Goal: Complete application form: Complete application form

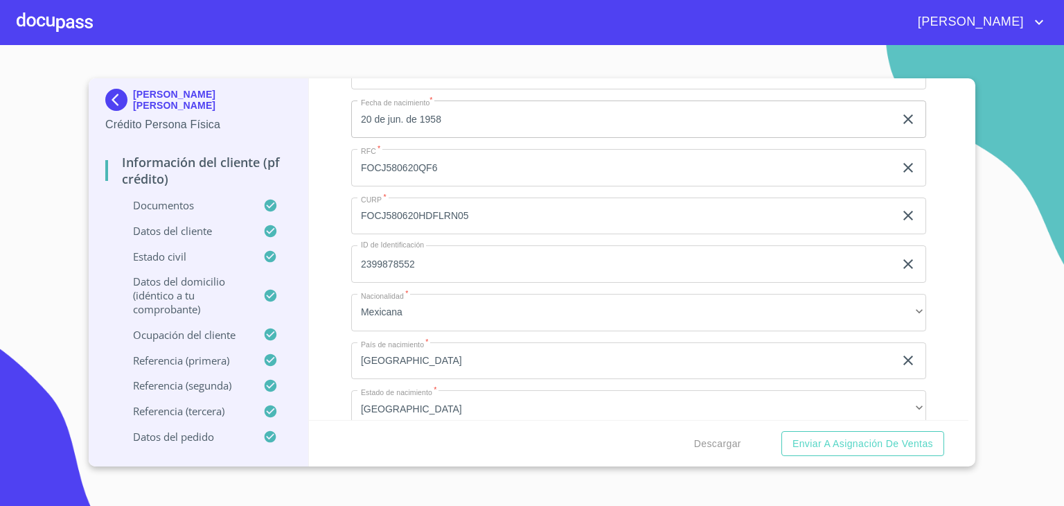
scroll to position [4243, 0]
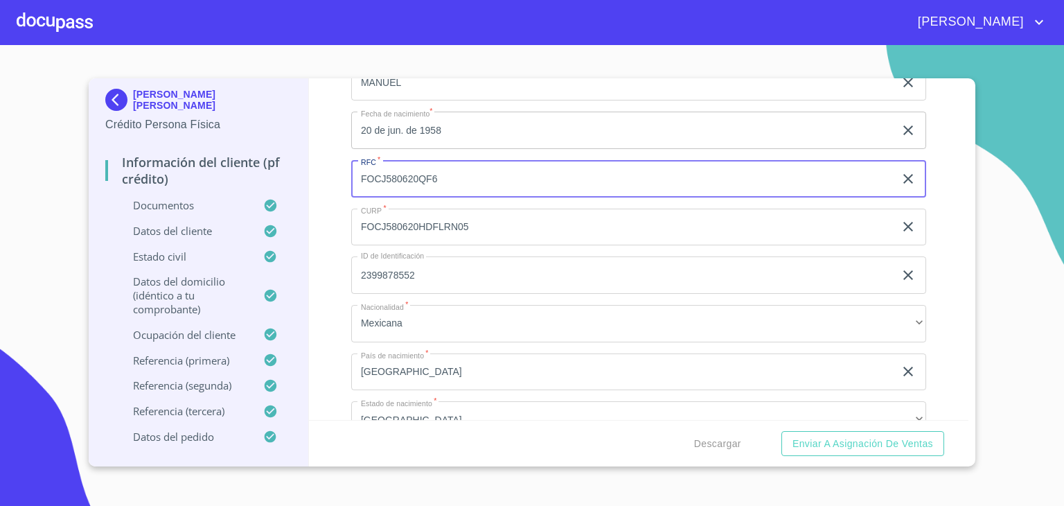
drag, startPoint x: 443, startPoint y: 169, endPoint x: 354, endPoint y: 168, distance: 89.4
click at [354, 168] on input "FOCJ580620QF6" at bounding box center [622, 178] width 543 height 37
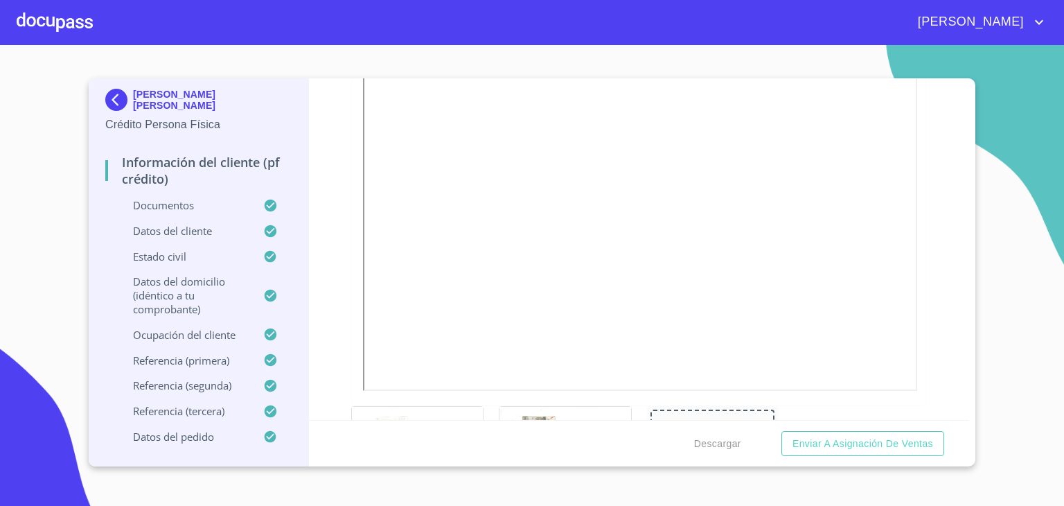
scroll to position [0, 0]
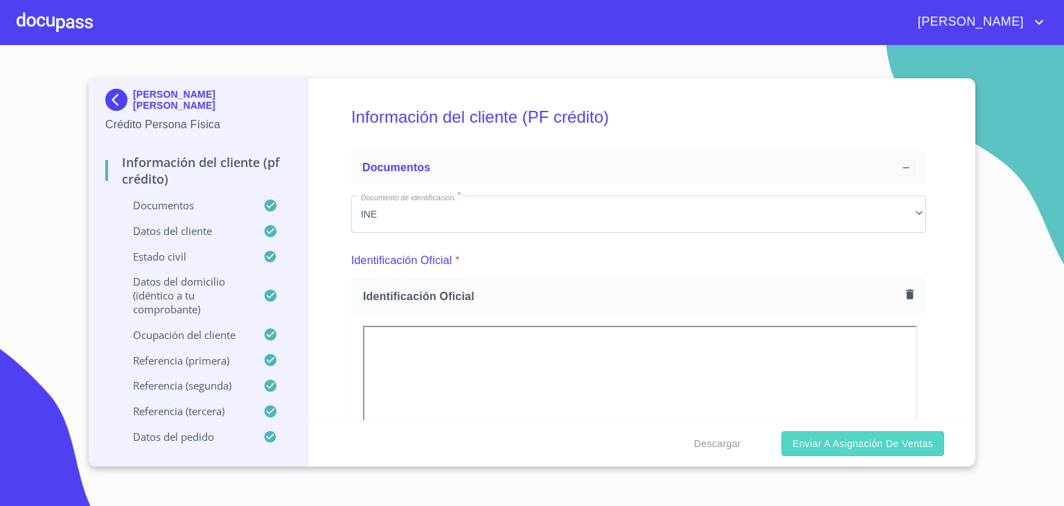
click at [842, 442] on span "Enviar a Asignación de Ventas" at bounding box center [863, 443] width 141 height 17
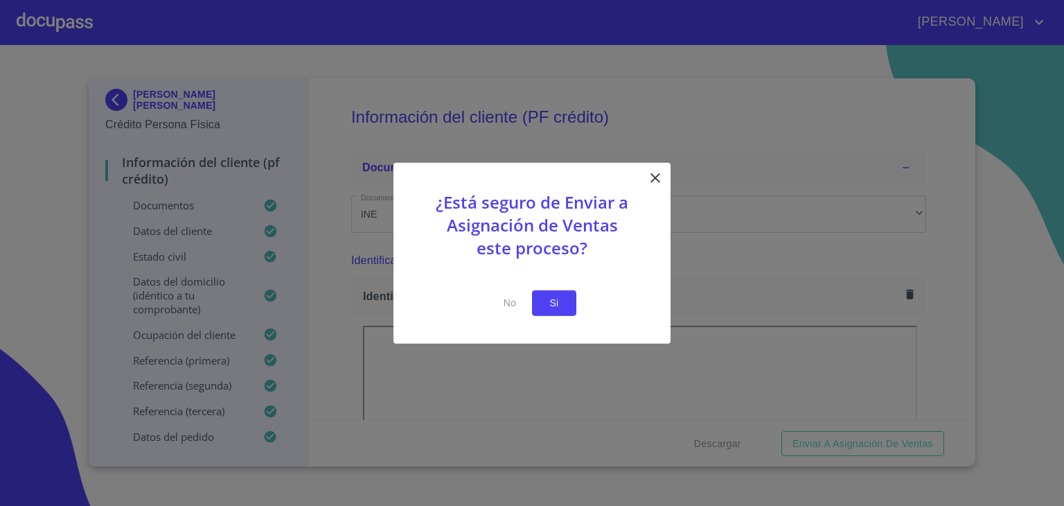
click at [550, 305] on span "Si" at bounding box center [554, 302] width 22 height 17
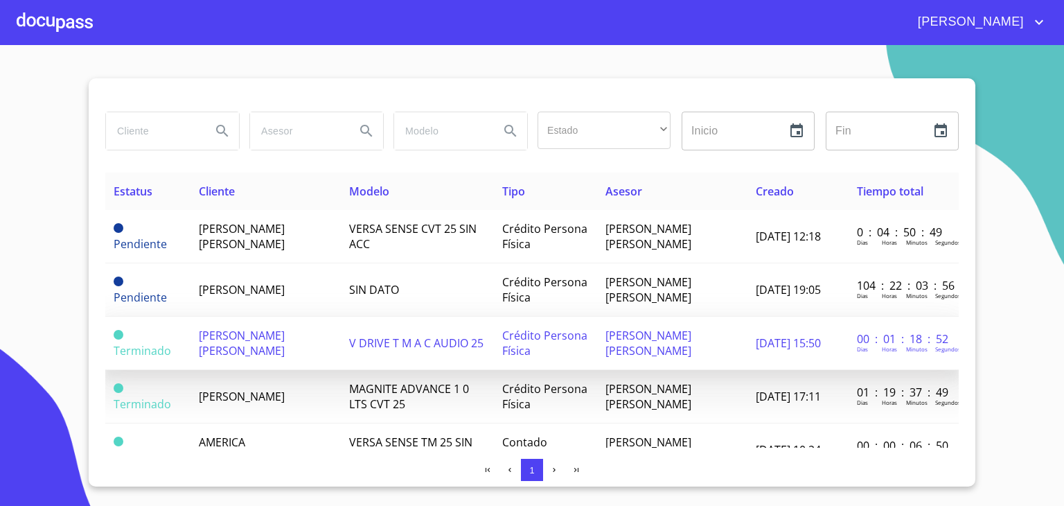
click at [265, 328] on span "[PERSON_NAME] [PERSON_NAME]" at bounding box center [242, 343] width 86 height 30
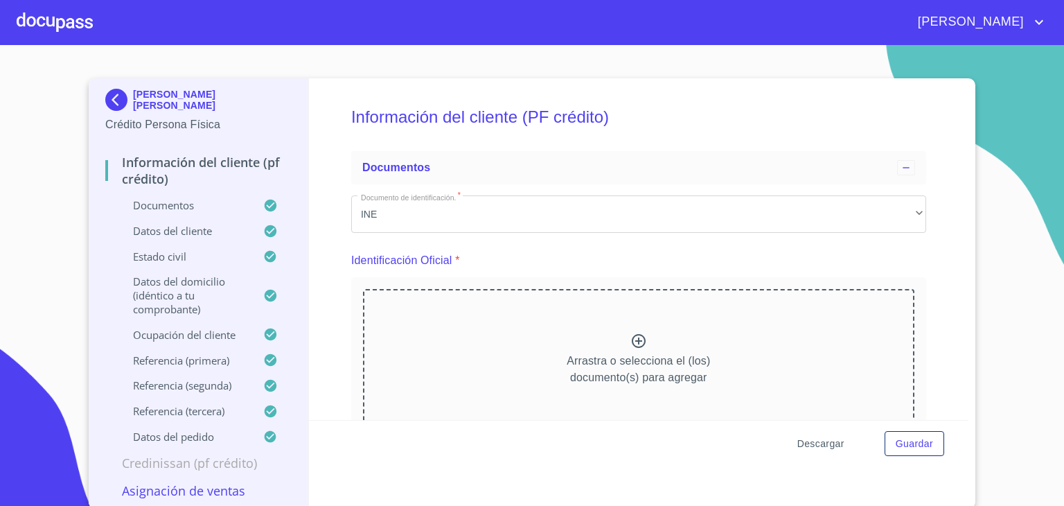
click at [812, 441] on span "Descargar" at bounding box center [821, 443] width 47 height 17
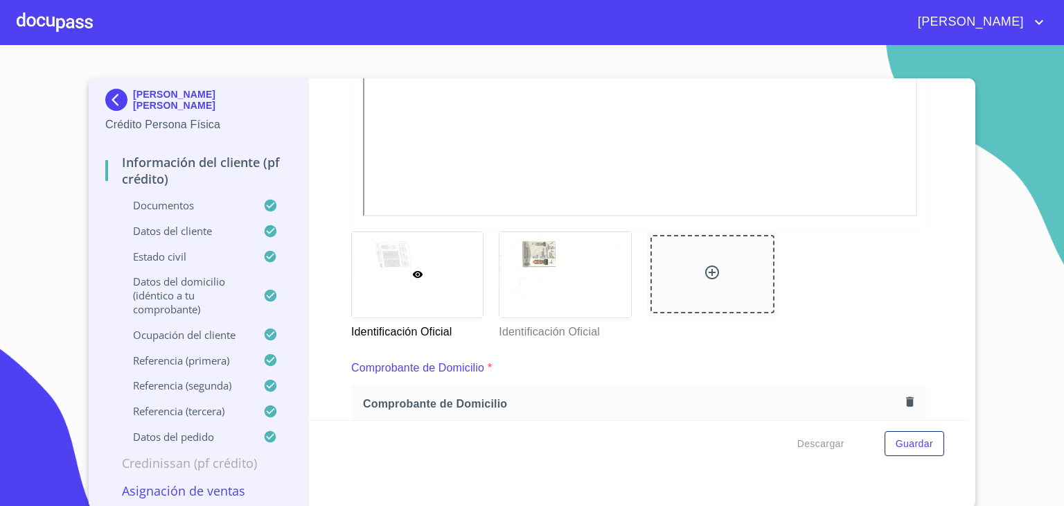
scroll to position [502, 0]
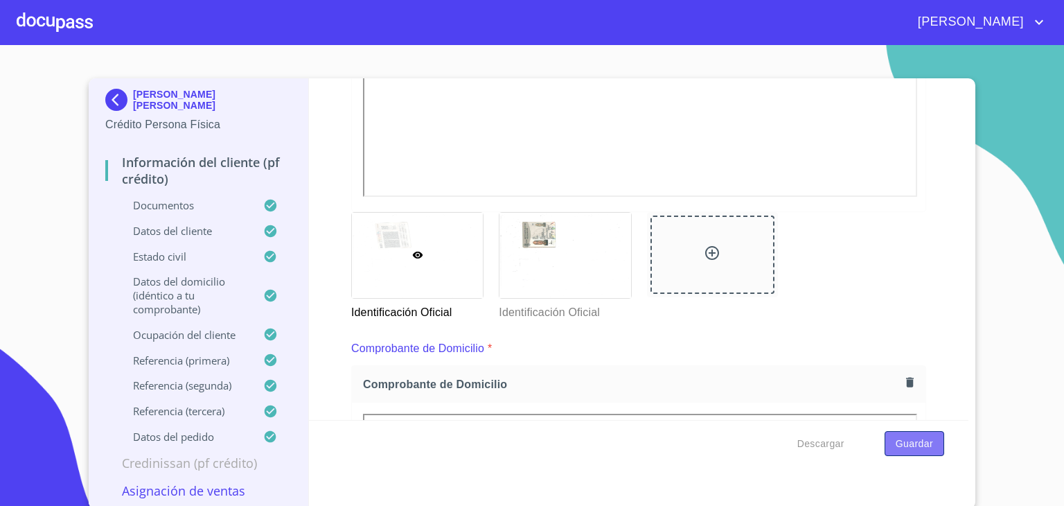
click at [907, 448] on span "Guardar" at bounding box center [914, 443] width 37 height 17
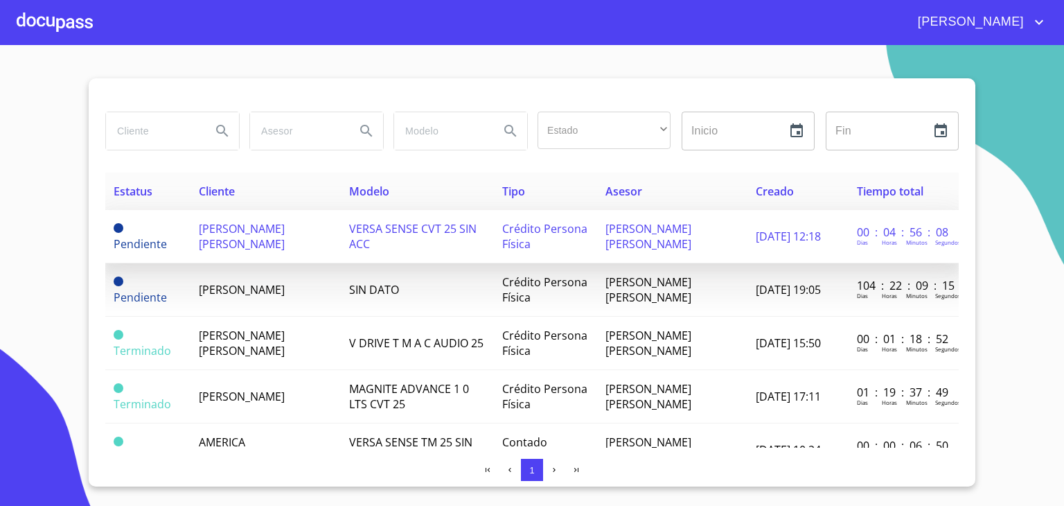
click at [239, 236] on span "[PERSON_NAME] [PERSON_NAME]" at bounding box center [242, 236] width 86 height 30
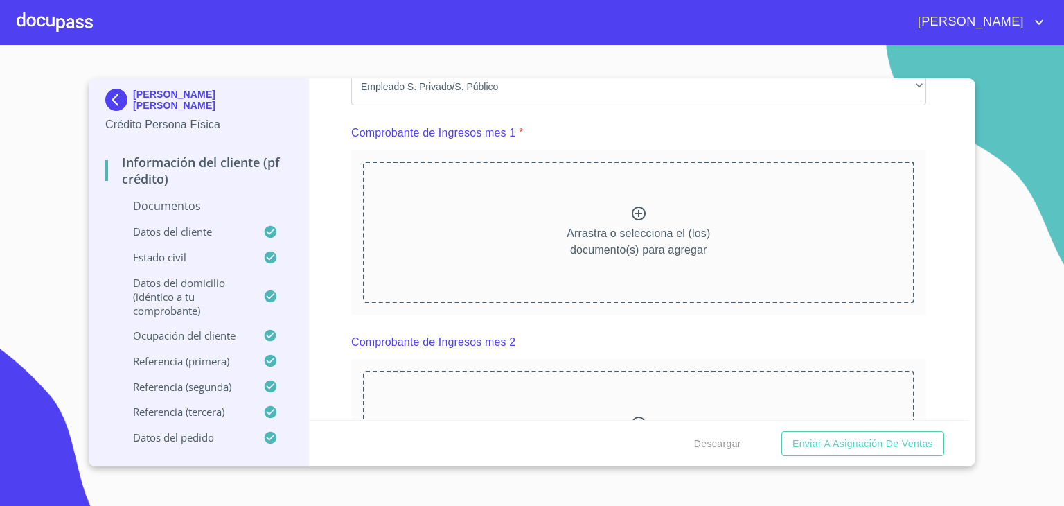
scroll to position [1373, 0]
click at [606, 195] on div "Arrastra o selecciona el (los) documento(s) para agregar" at bounding box center [639, 230] width 552 height 141
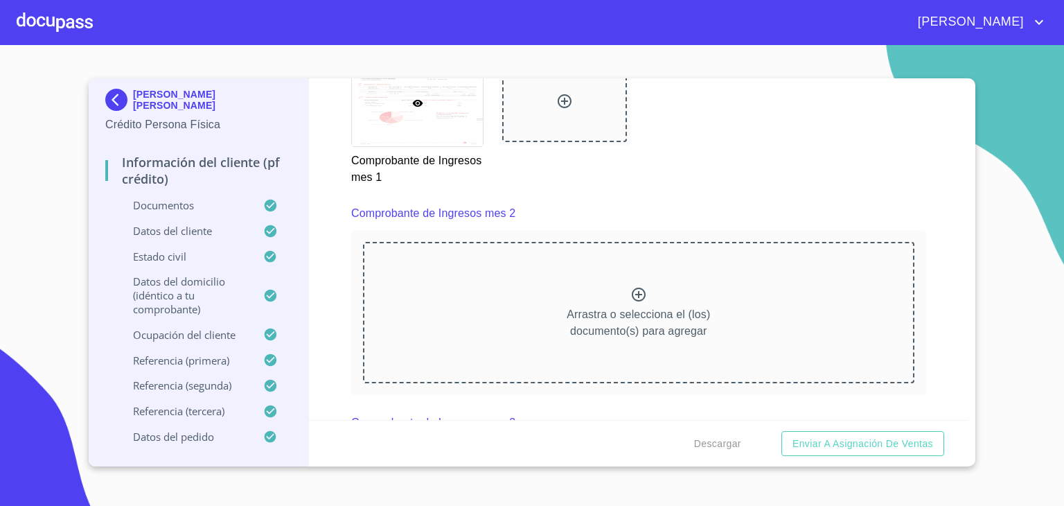
scroll to position [1899, 0]
click at [635, 289] on icon at bounding box center [639, 294] width 14 height 14
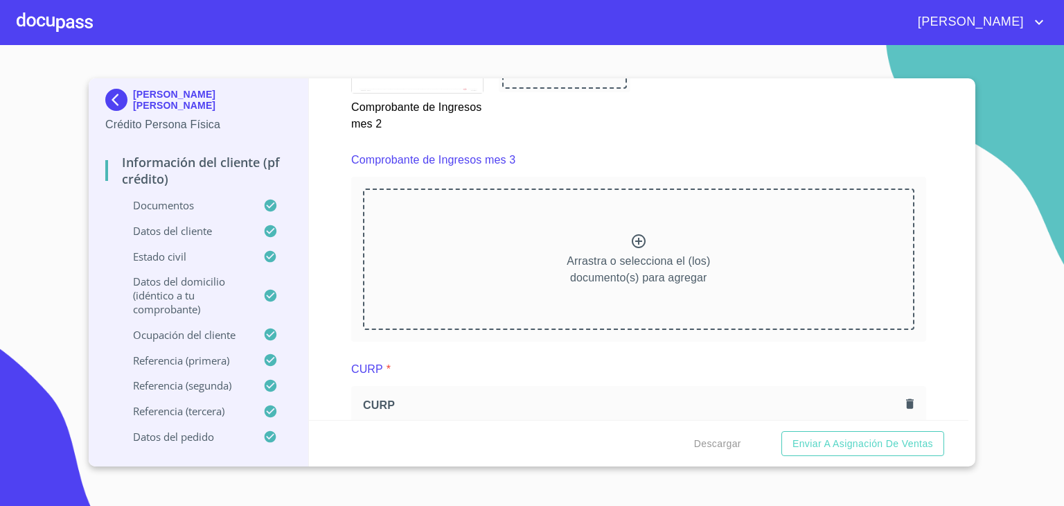
scroll to position [2558, 0]
click at [660, 253] on p "Arrastra o selecciona el (los) documento(s) para agregar" at bounding box center [638, 268] width 143 height 33
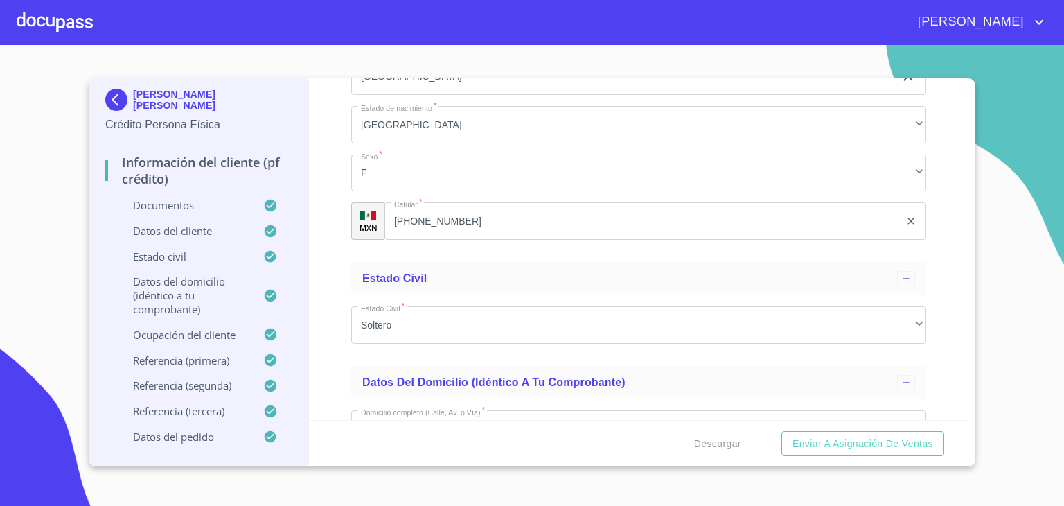
scroll to position [4936, 0]
click at [865, 442] on span "Enviar a Asignación de Ventas" at bounding box center [863, 443] width 141 height 17
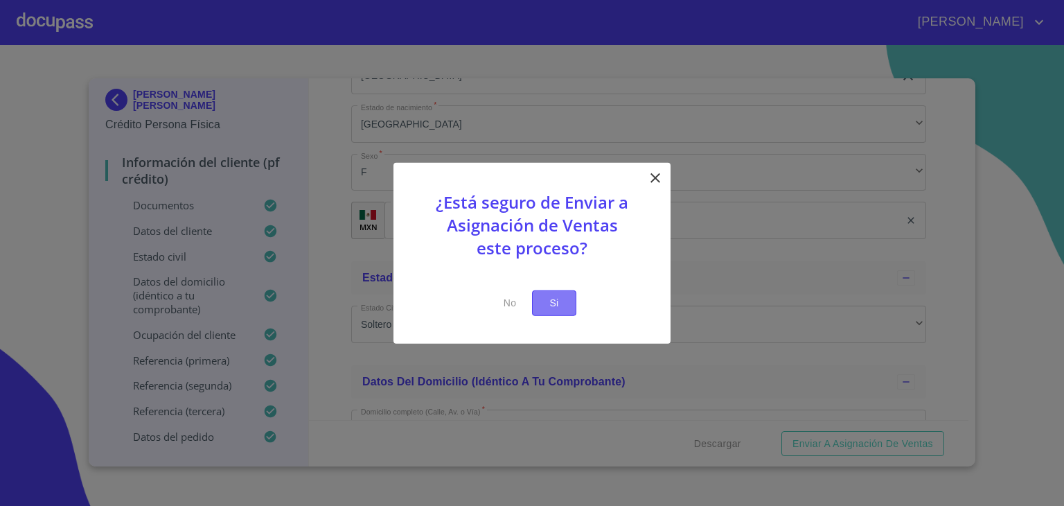
click at [551, 300] on span "Si" at bounding box center [554, 302] width 22 height 17
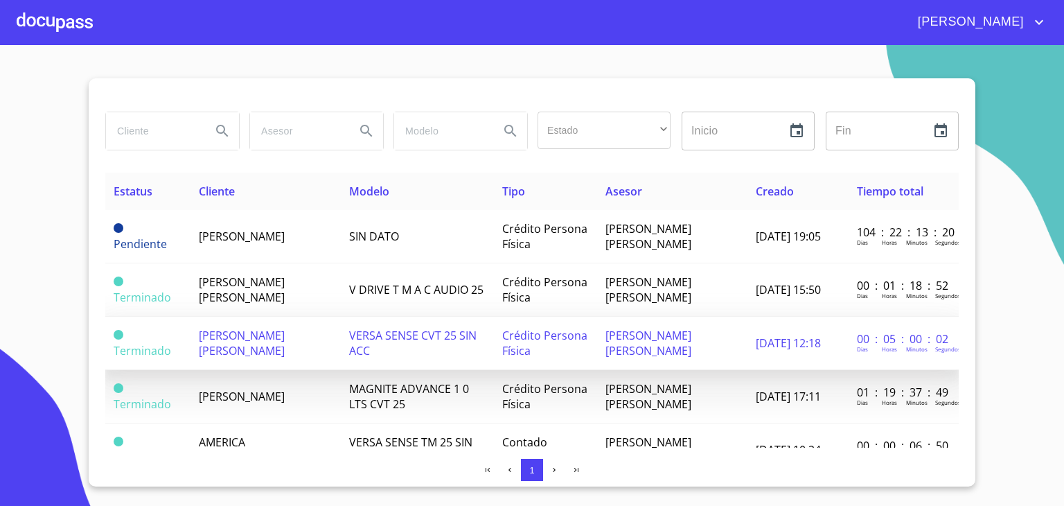
click at [228, 339] on span "[PERSON_NAME] [PERSON_NAME]" at bounding box center [242, 343] width 86 height 30
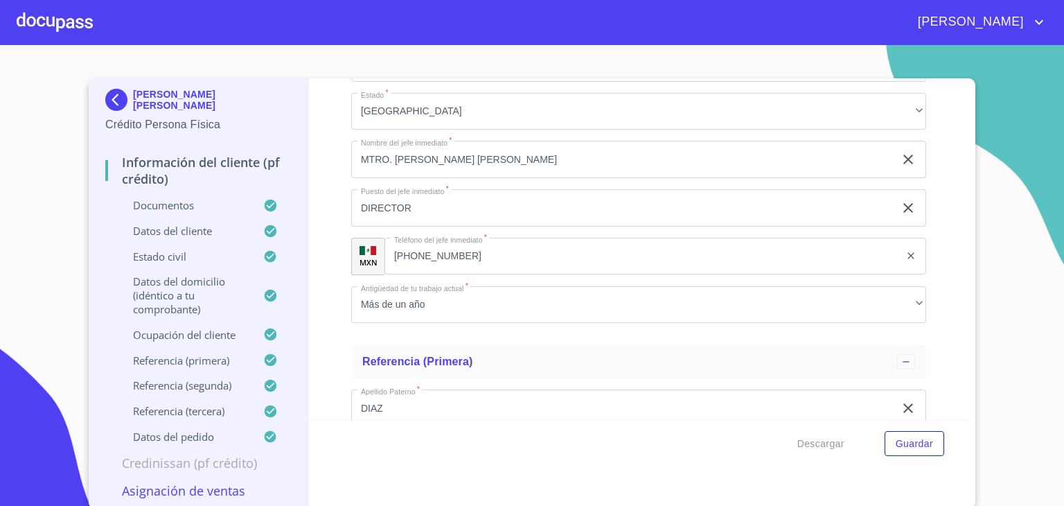
scroll to position [6715, 0]
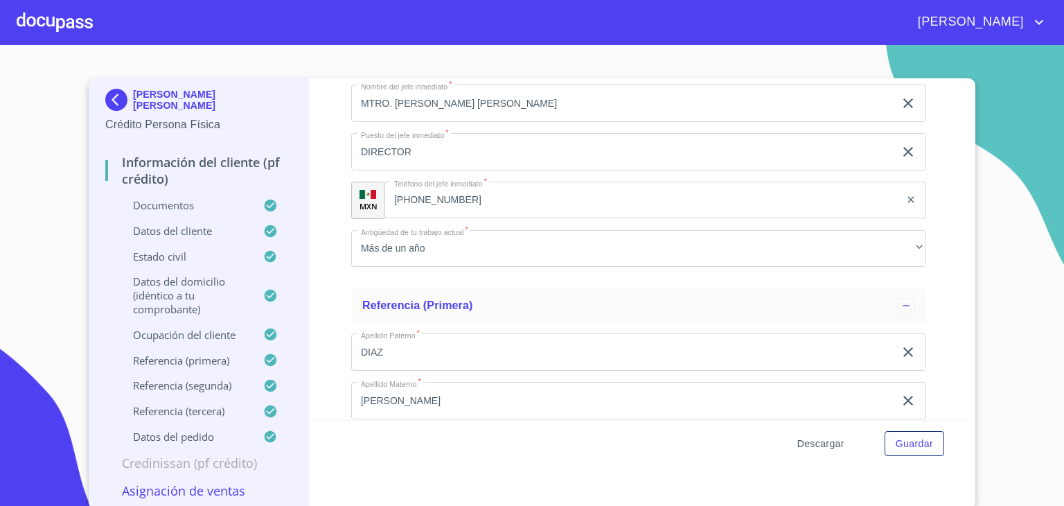
click at [822, 439] on span "Descargar" at bounding box center [821, 443] width 47 height 17
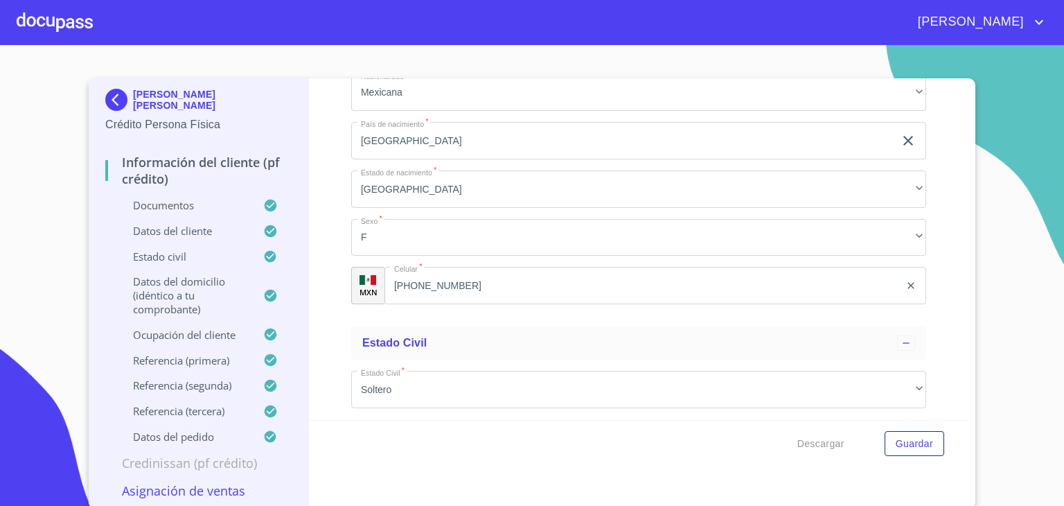
scroll to position [4897, 0]
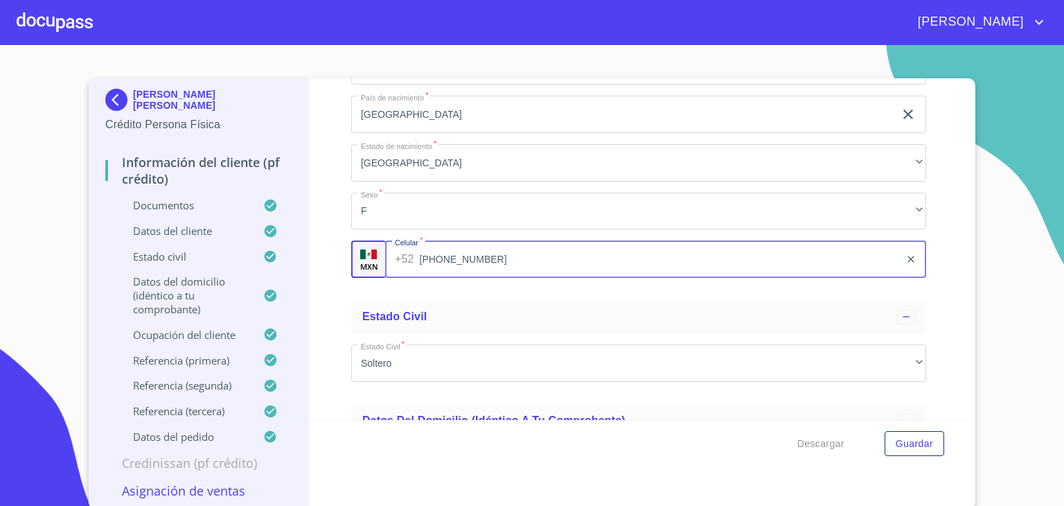
drag, startPoint x: 479, startPoint y: 251, endPoint x: 390, endPoint y: 249, distance: 88.7
click at [390, 249] on div "[PHONE_NUMBER] ​" at bounding box center [655, 258] width 541 height 37
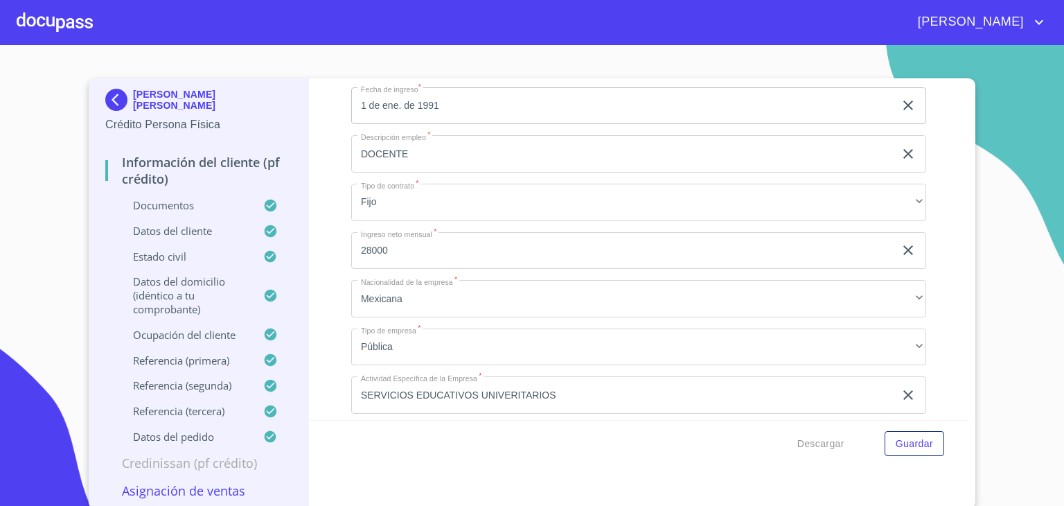
scroll to position [5995, 0]
click at [158, 367] on p "Referencia (primera)" at bounding box center [184, 360] width 158 height 14
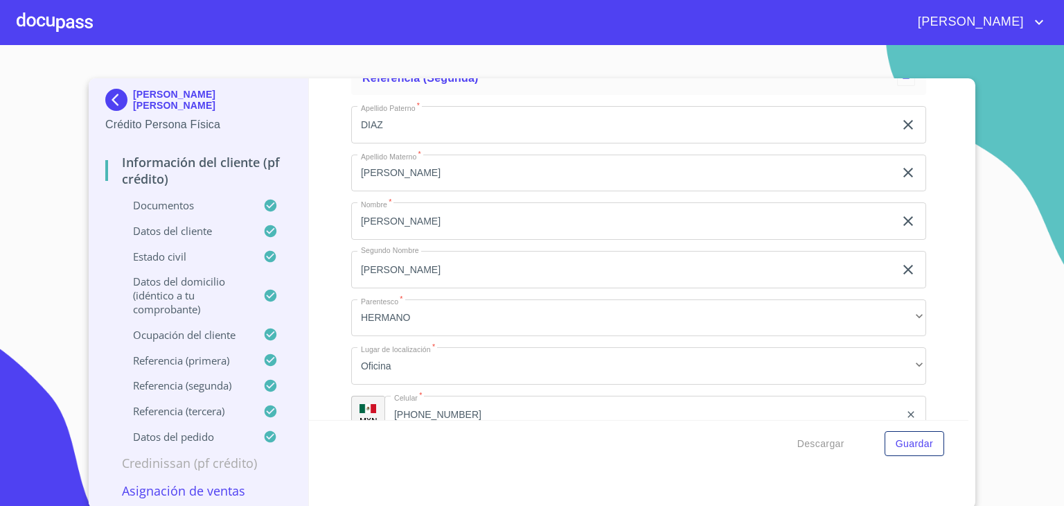
scroll to position [7338, 0]
drag, startPoint x: 470, startPoint y: 403, endPoint x: 385, endPoint y: 405, distance: 84.6
click at [385, 405] on div "[PHONE_NUMBER] ​" at bounding box center [655, 412] width 541 height 37
click at [497, 405] on input "[PHONE_NUMBER]" at bounding box center [660, 412] width 480 height 37
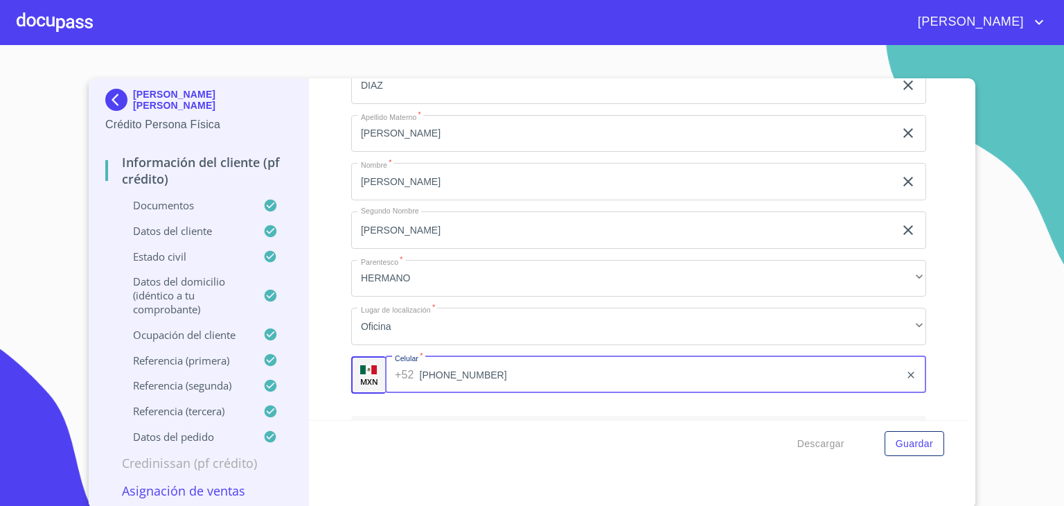
drag, startPoint x: 497, startPoint y: 405, endPoint x: 405, endPoint y: 409, distance: 92.9
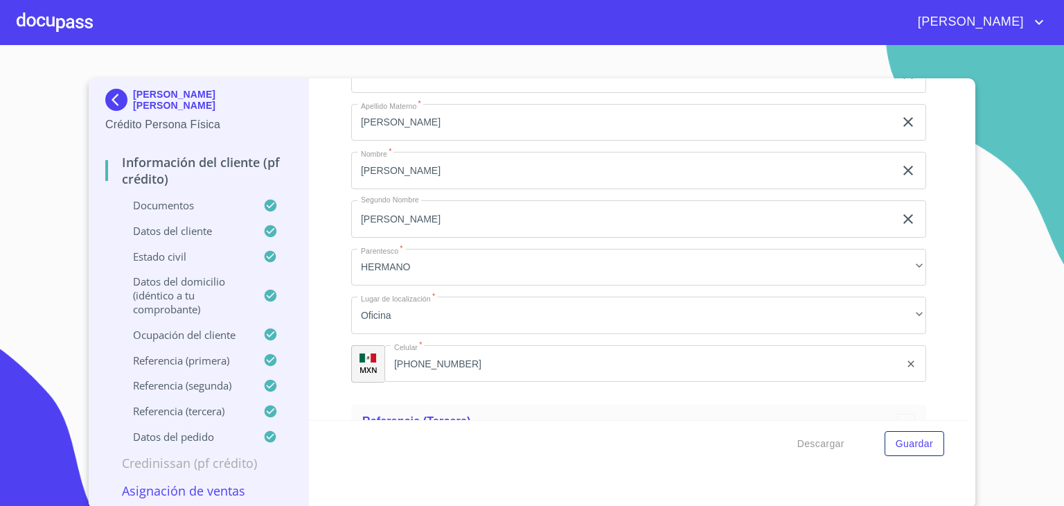
click at [33, 267] on section "[PERSON_NAME] [PERSON_NAME] Crédito Persona Física Información del cliente (PF …" at bounding box center [532, 275] width 1064 height 461
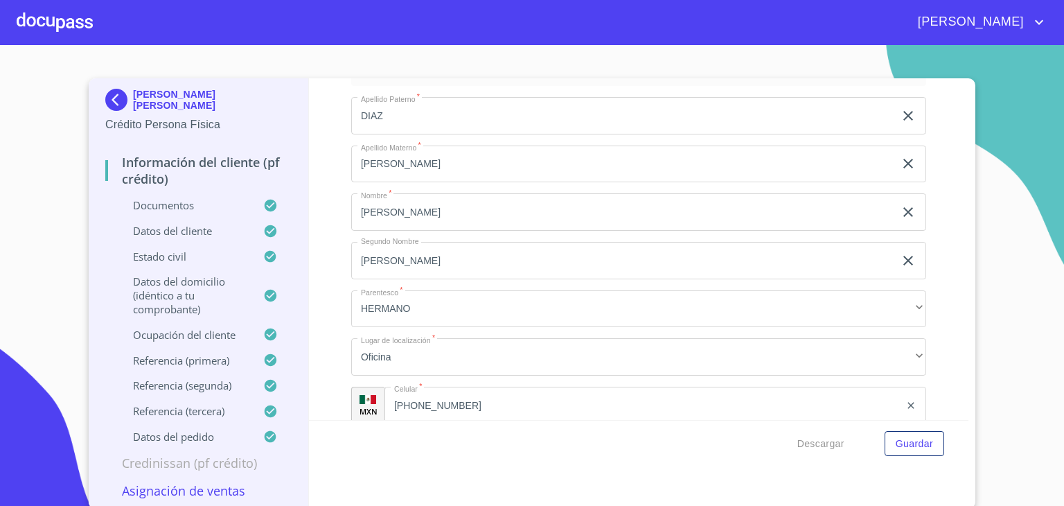
scroll to position [7343, 0]
click at [24, 261] on section "[PERSON_NAME] [PERSON_NAME] Crédito Persona Física Información del cliente (PF …" at bounding box center [532, 275] width 1064 height 461
click at [980, 243] on section "[PERSON_NAME] [PERSON_NAME] Crédito Persona Física Información del cliente (PF …" at bounding box center [532, 275] width 1064 height 461
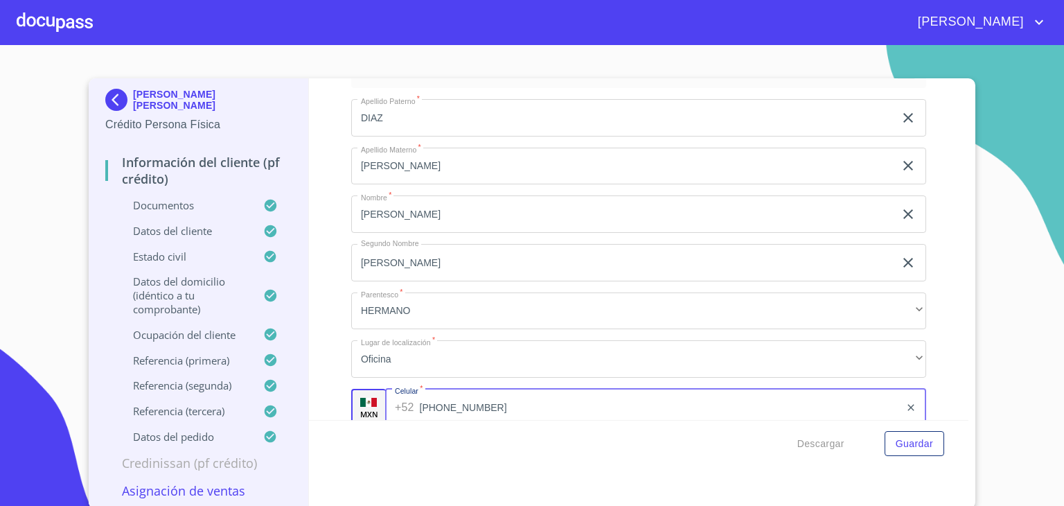
drag, startPoint x: 452, startPoint y: 396, endPoint x: 424, endPoint y: 397, distance: 28.4
click at [389, 399] on div "[PHONE_NUMBER] ​" at bounding box center [655, 407] width 541 height 37
drag, startPoint x: 477, startPoint y: 399, endPoint x: 391, endPoint y: 396, distance: 85.3
click at [391, 396] on div "[PHONE_NUMBER] ​" at bounding box center [655, 407] width 541 height 37
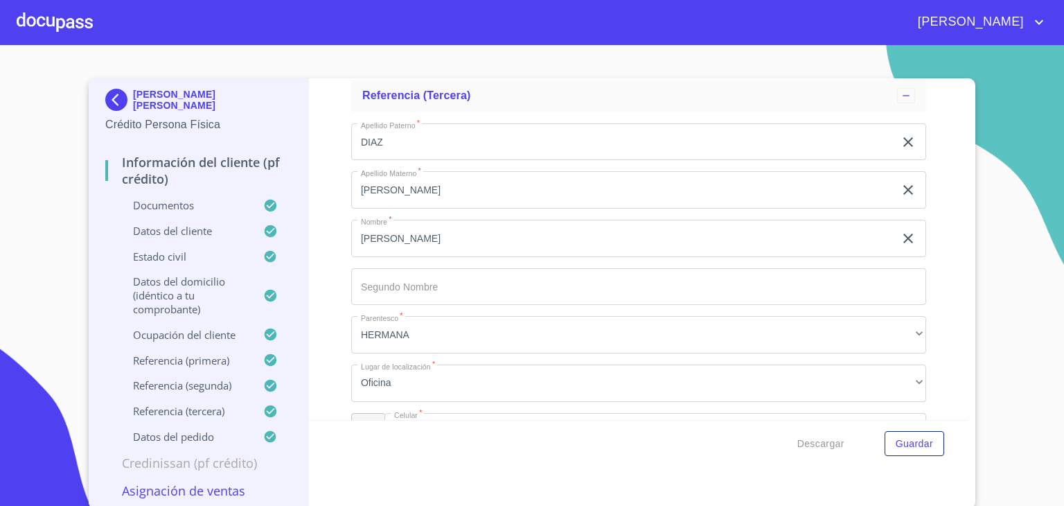
scroll to position [7725, 0]
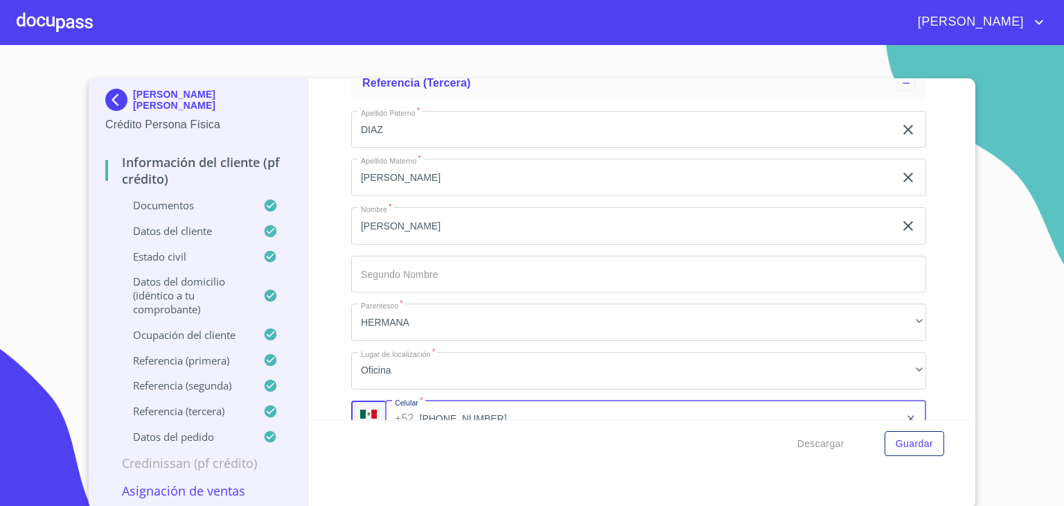
drag, startPoint x: 457, startPoint y: 414, endPoint x: 380, endPoint y: 417, distance: 77.7
click at [385, 417] on div "[PHONE_NUMBER] ​" at bounding box center [655, 418] width 541 height 37
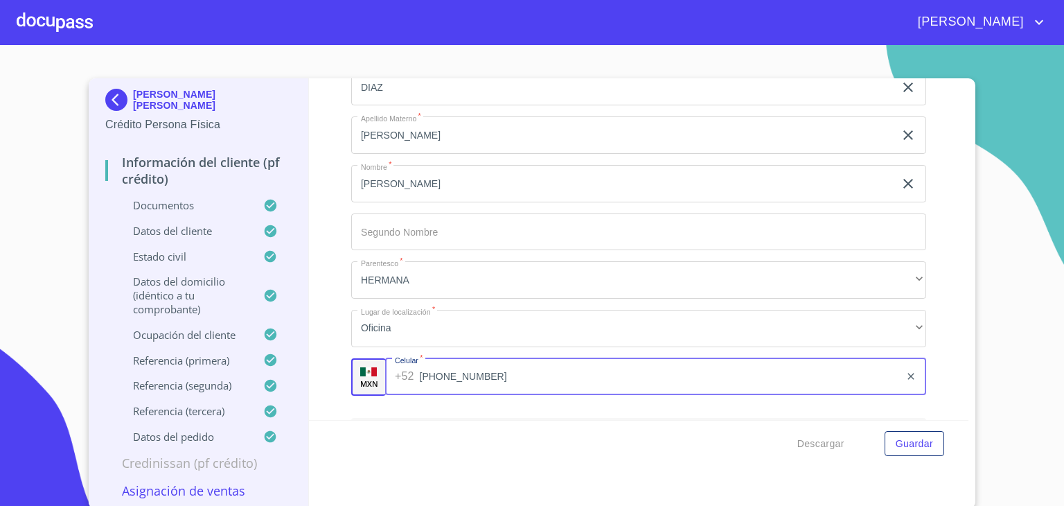
scroll to position [7789, 0]
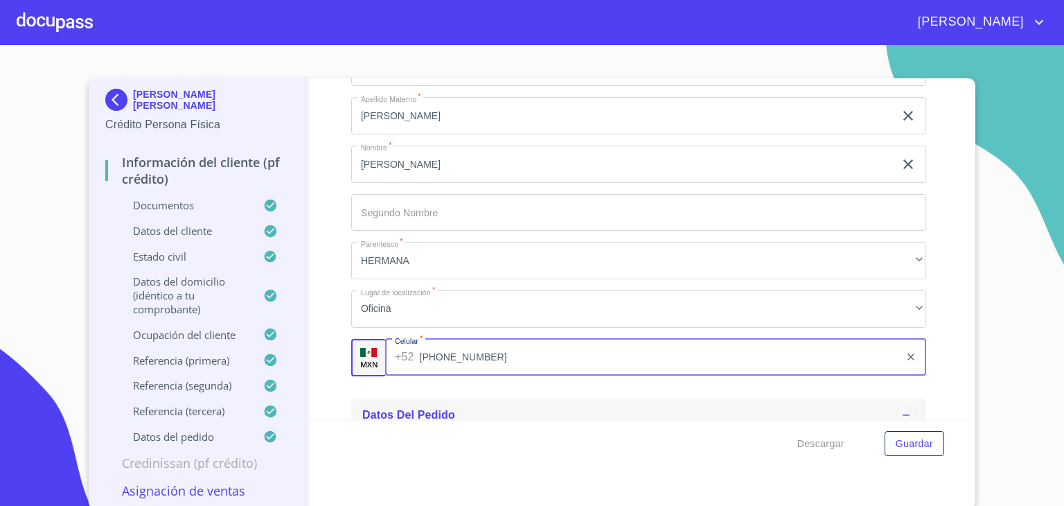
drag, startPoint x: 497, startPoint y: 409, endPoint x: 396, endPoint y: 409, distance: 101.2
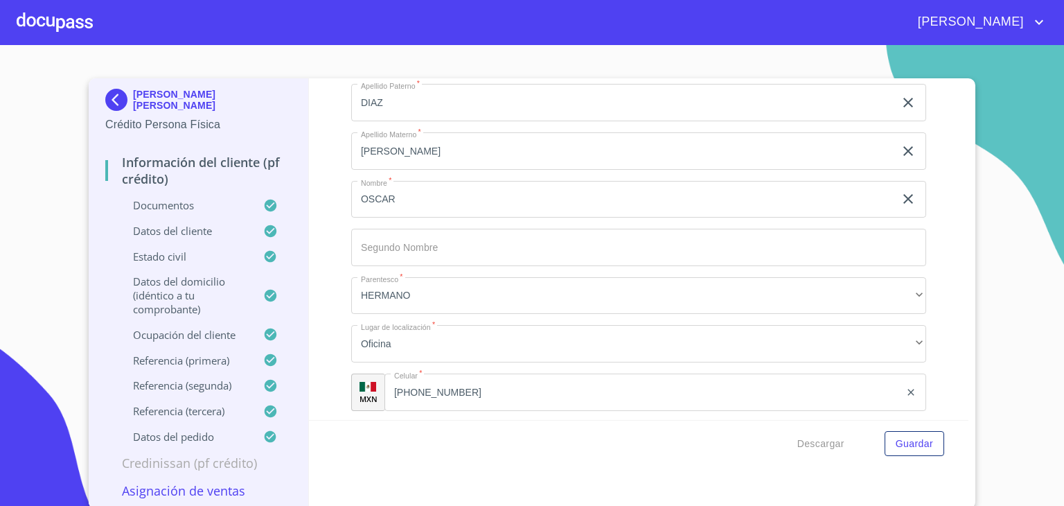
scroll to position [6964, 0]
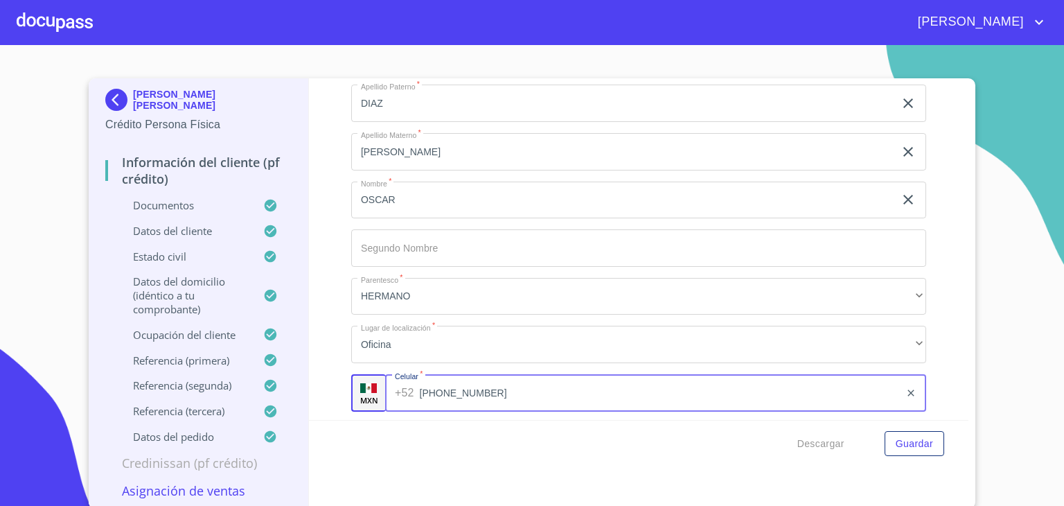
drag, startPoint x: 484, startPoint y: 397, endPoint x: 391, endPoint y: 391, distance: 92.3
click at [391, 391] on div "[PHONE_NUMBER] ​" at bounding box center [655, 392] width 541 height 37
click at [903, 441] on span "Guardar" at bounding box center [914, 443] width 37 height 17
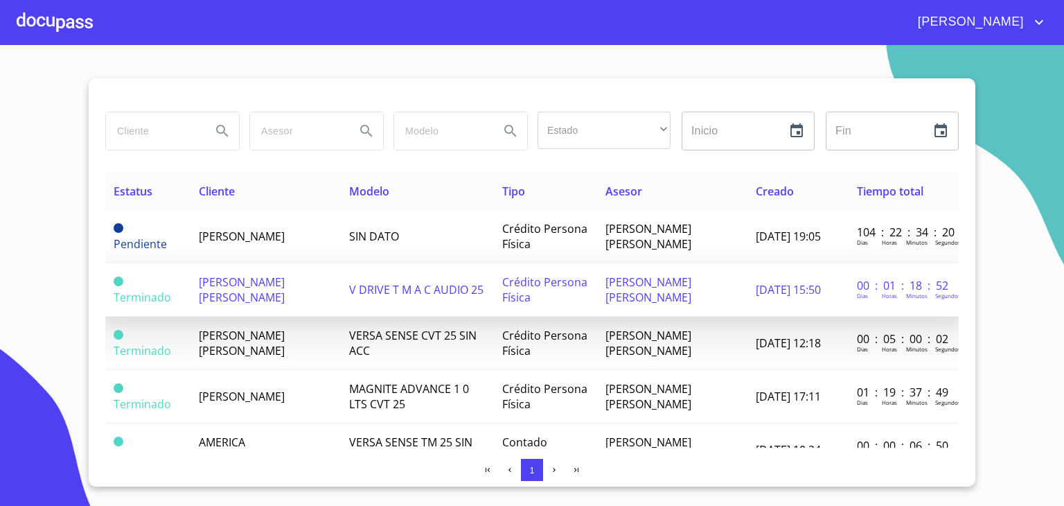
click at [255, 281] on span "[PERSON_NAME] [PERSON_NAME]" at bounding box center [242, 289] width 86 height 30
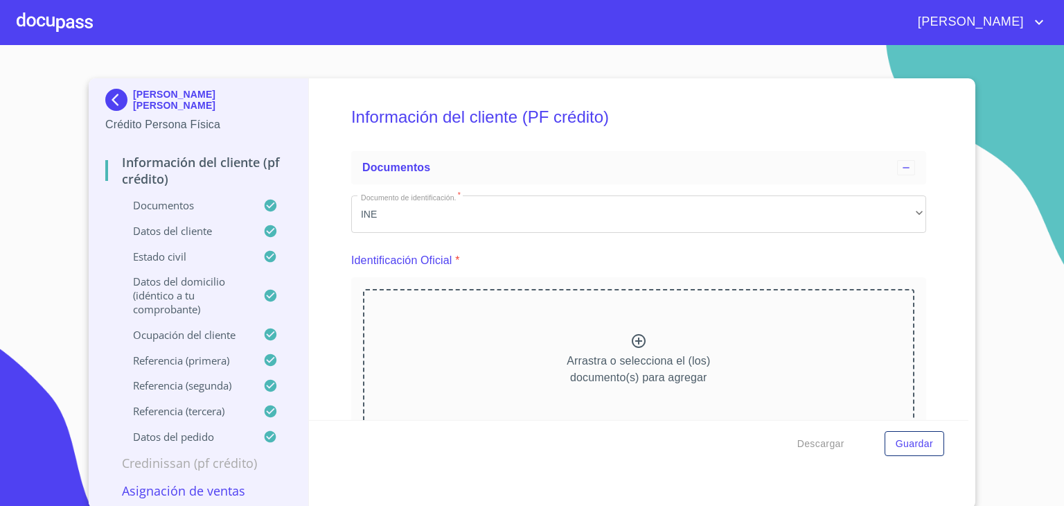
scroll to position [104, 0]
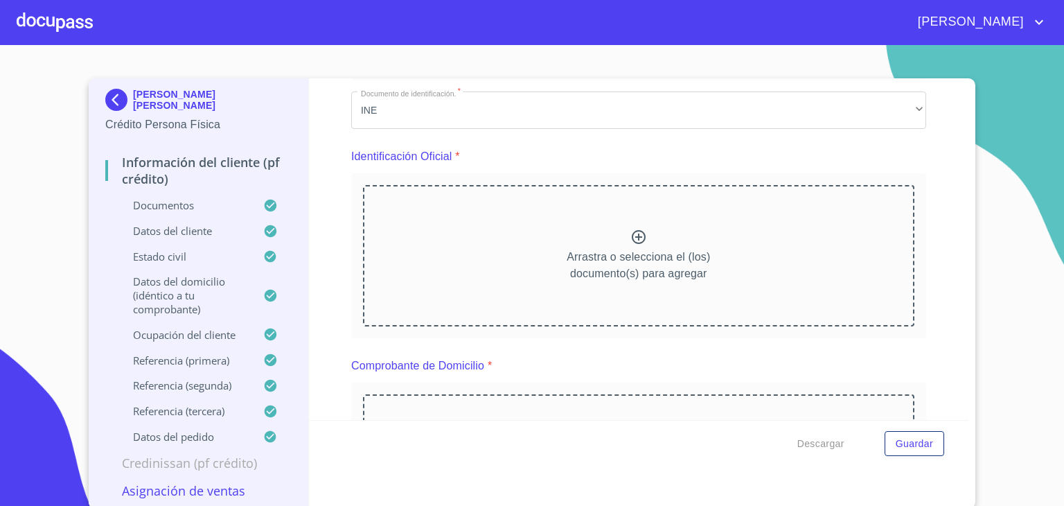
click at [200, 365] on p "Referencia (primera)" at bounding box center [184, 360] width 158 height 14
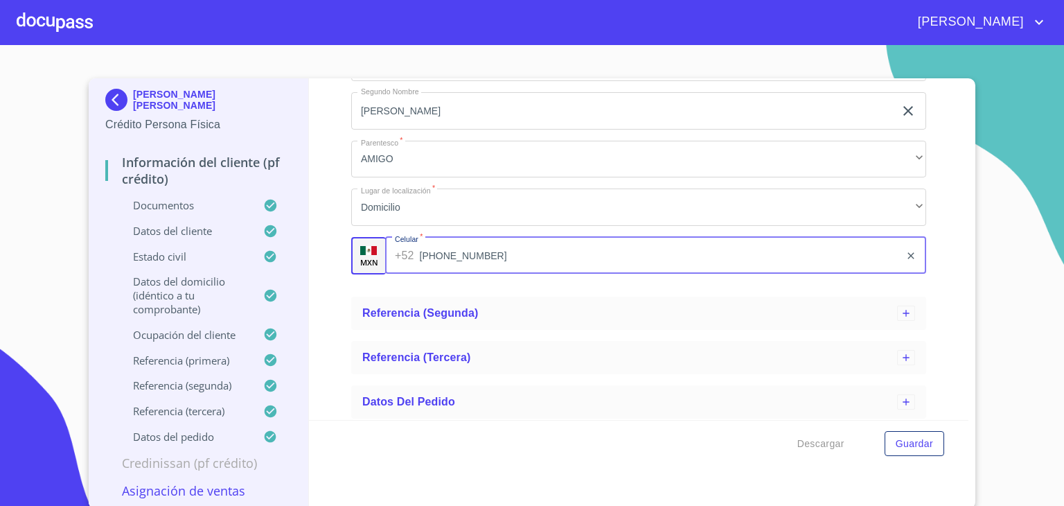
scroll to position [474, 0]
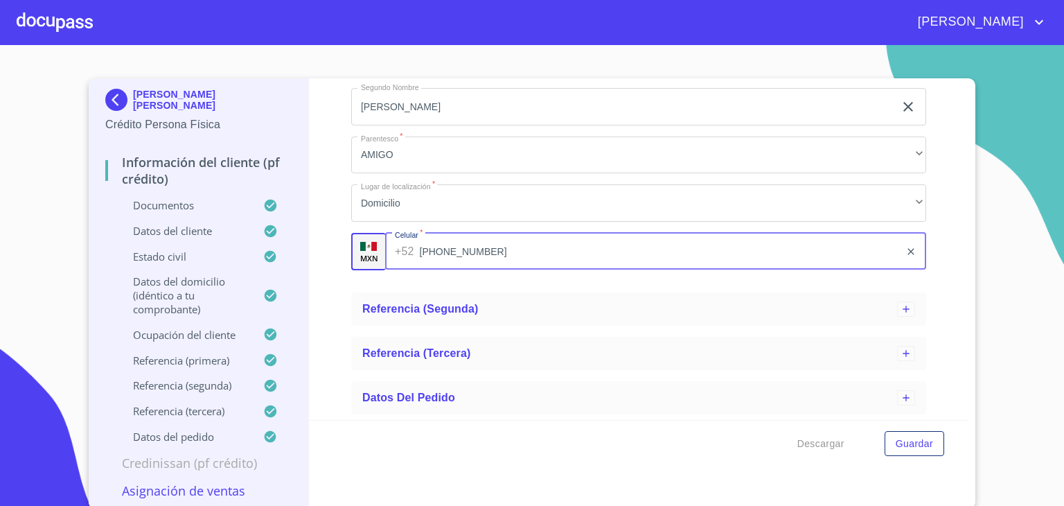
drag, startPoint x: 477, startPoint y: 415, endPoint x: 370, endPoint y: 421, distance: 106.8
click at [370, 421] on form "Información del cliente (PF crédito) Documentos Datos del cliente Estado Civil …" at bounding box center [639, 272] width 660 height 388
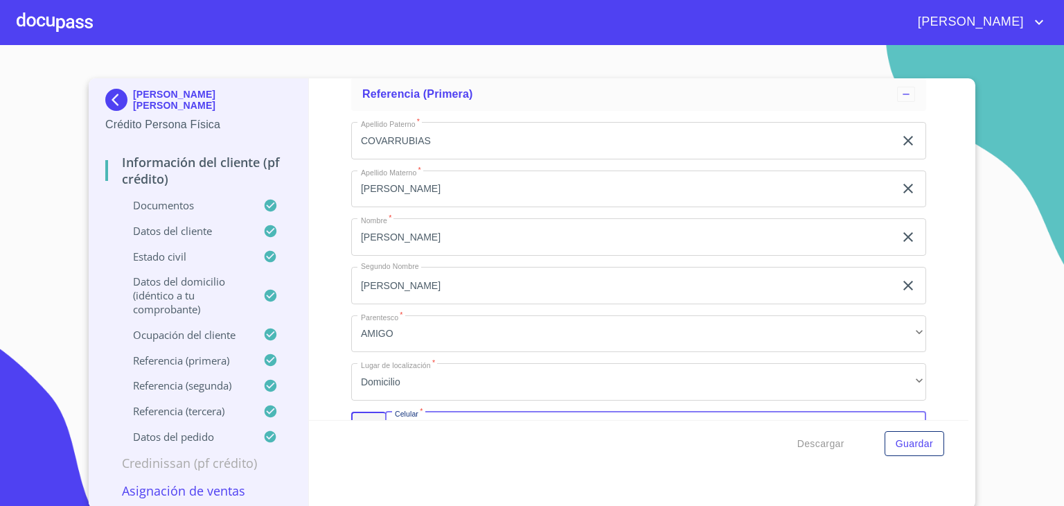
scroll to position [296, 0]
click at [172, 206] on p "Documentos" at bounding box center [184, 205] width 158 height 14
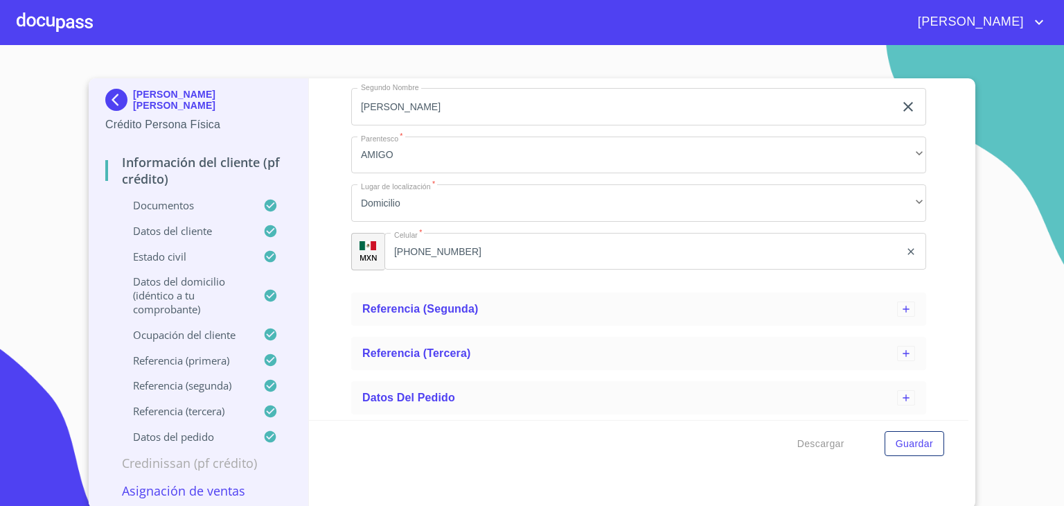
scroll to position [0, 0]
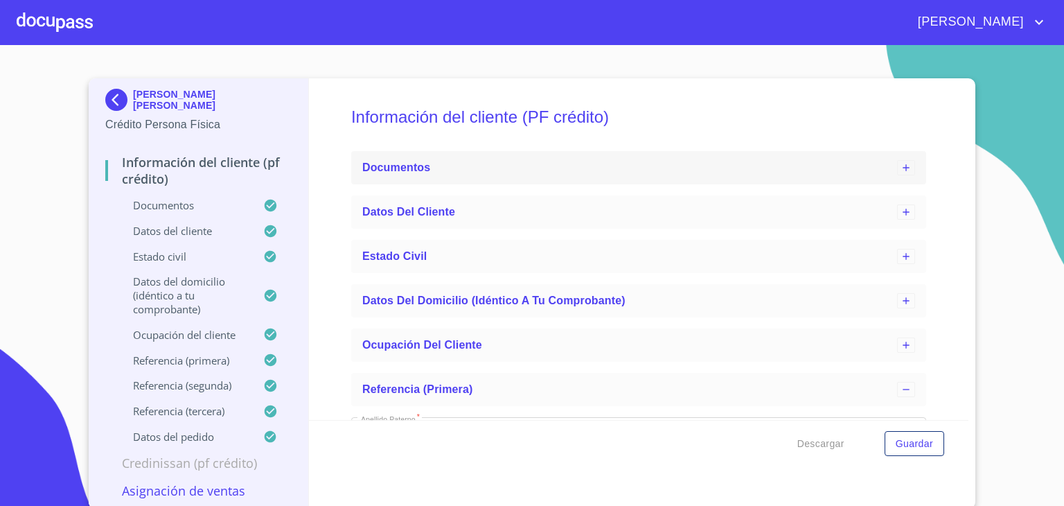
click at [901, 163] on icon at bounding box center [906, 167] width 11 height 11
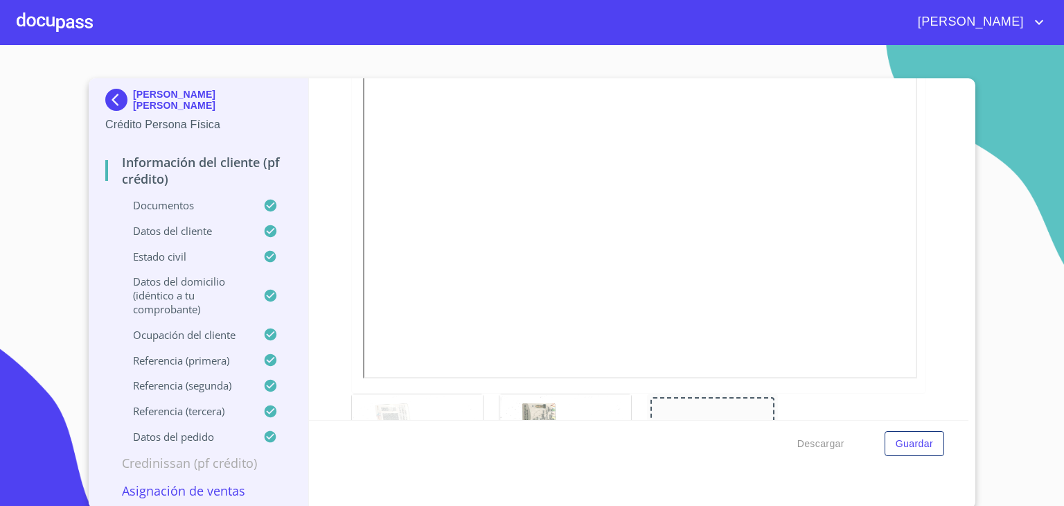
scroll to position [321, 0]
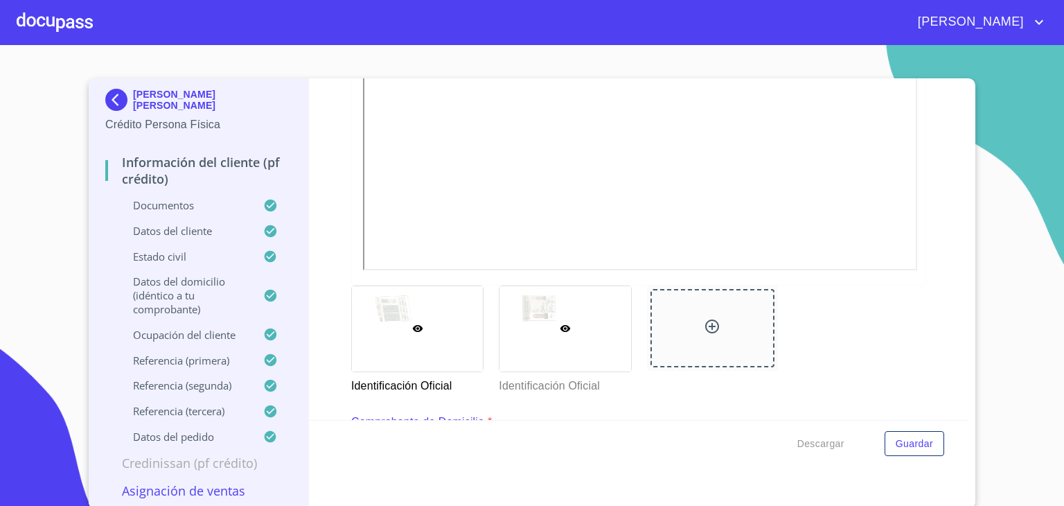
click at [540, 328] on div at bounding box center [565, 328] width 131 height 85
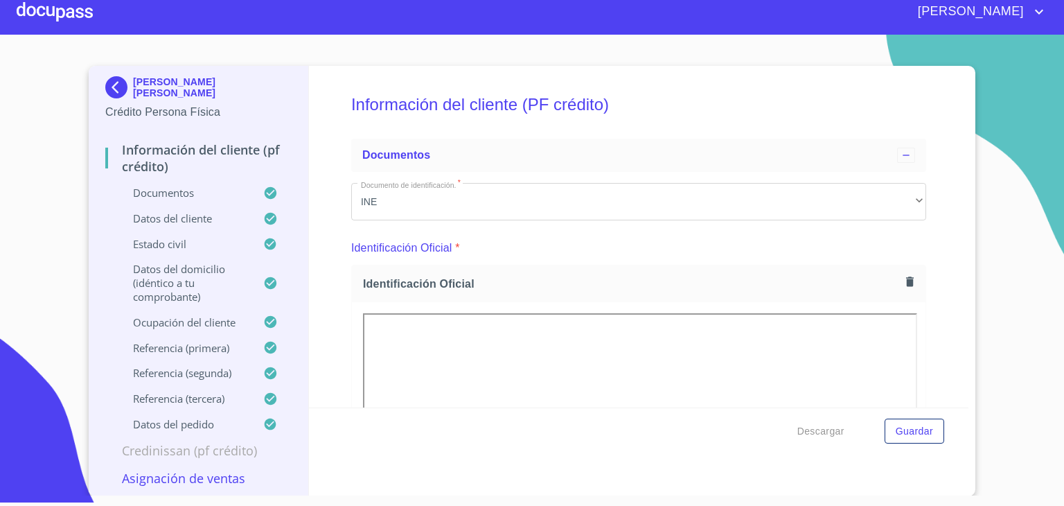
scroll to position [165, 0]
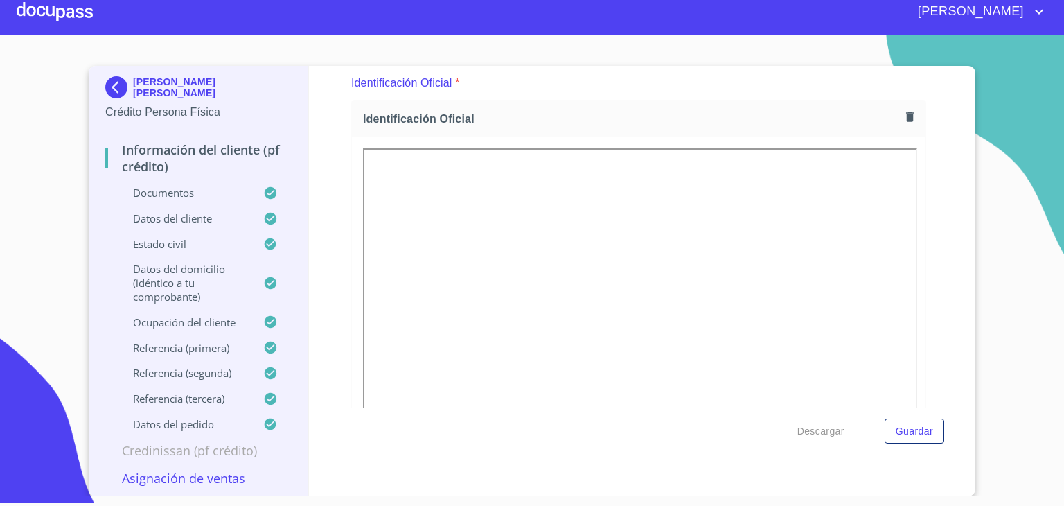
click at [192, 373] on p "Referencia (segunda)" at bounding box center [184, 373] width 158 height 14
click at [162, 371] on p "Referencia (segunda)" at bounding box center [184, 373] width 158 height 14
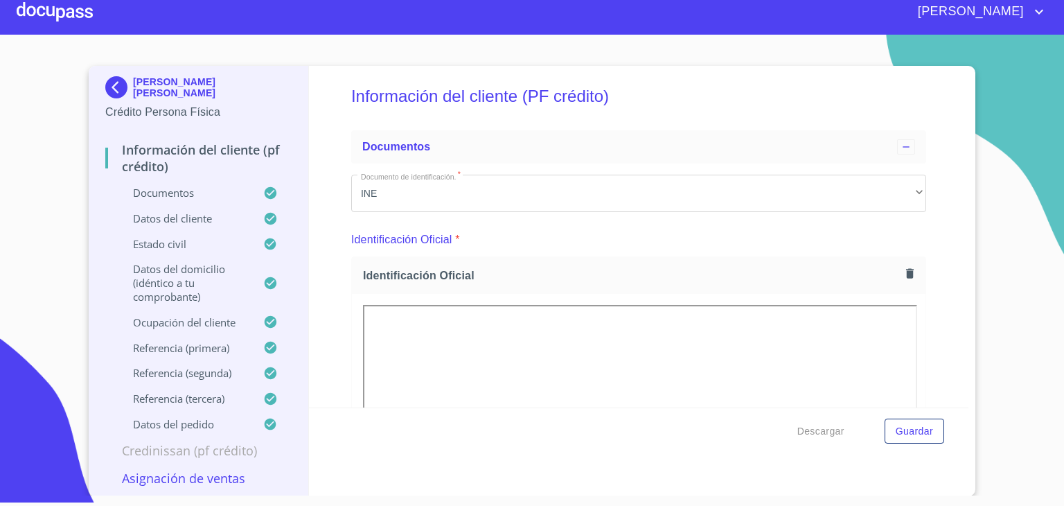
scroll to position [0, 0]
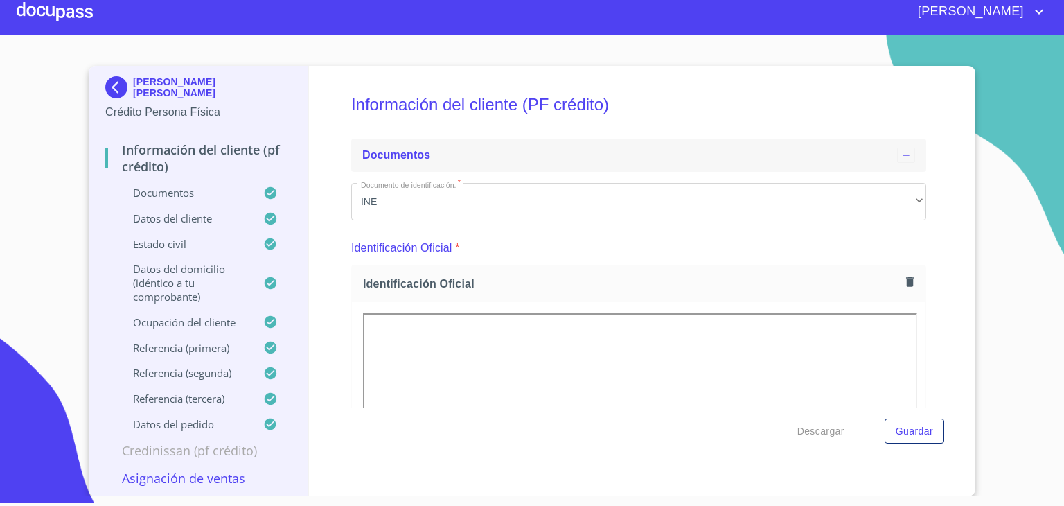
click at [901, 157] on icon at bounding box center [906, 155] width 11 height 11
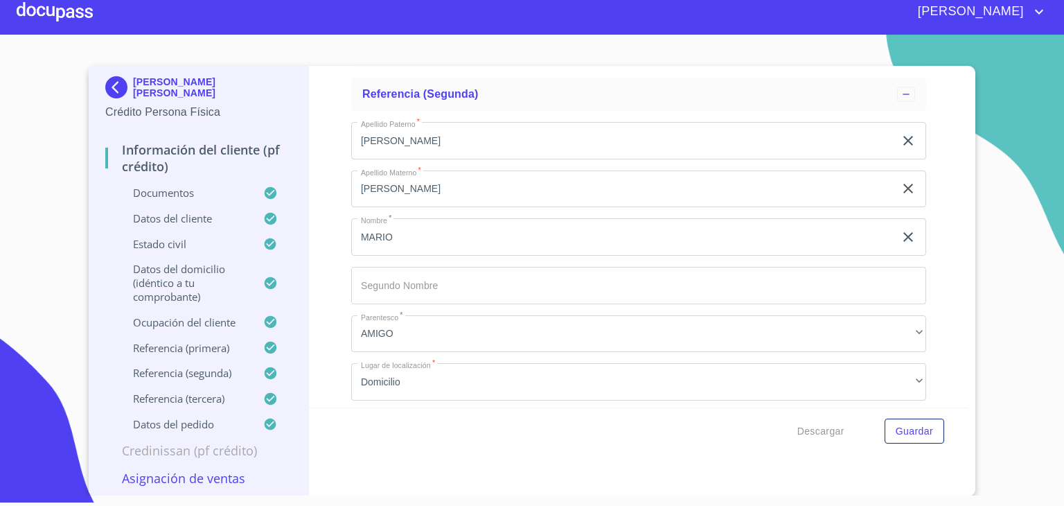
scroll to position [413, 0]
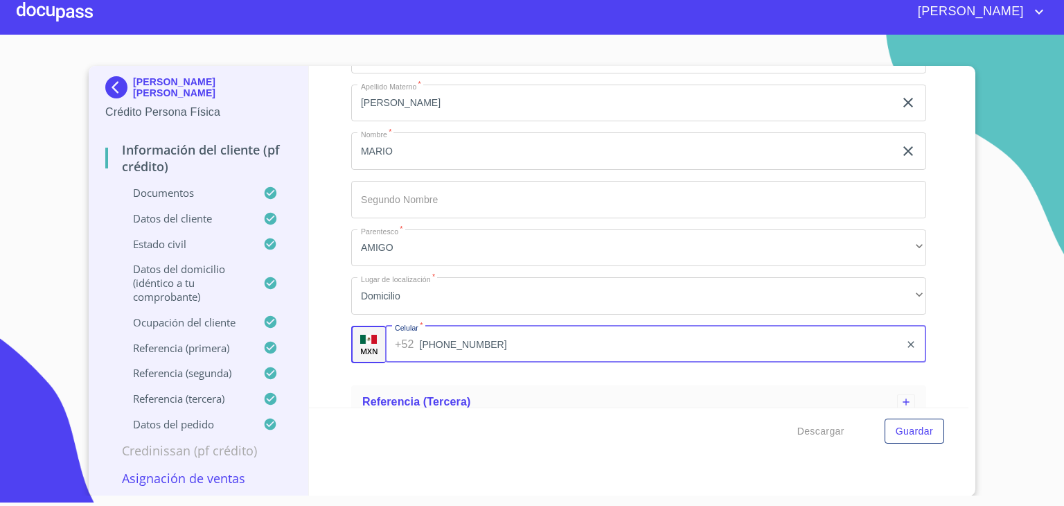
drag, startPoint x: 464, startPoint y: 341, endPoint x: 372, endPoint y: 337, distance: 91.5
click at [372, 337] on div "MXN Celular   * +52 (33)29276163 ​" at bounding box center [638, 344] width 575 height 37
click at [491, 341] on input "[PHONE_NUMBER]" at bounding box center [660, 344] width 480 height 37
drag, startPoint x: 491, startPoint y: 341, endPoint x: 407, endPoint y: 342, distance: 83.8
click at [407, 342] on div "+52 (33)29276163 ​" at bounding box center [655, 344] width 541 height 37
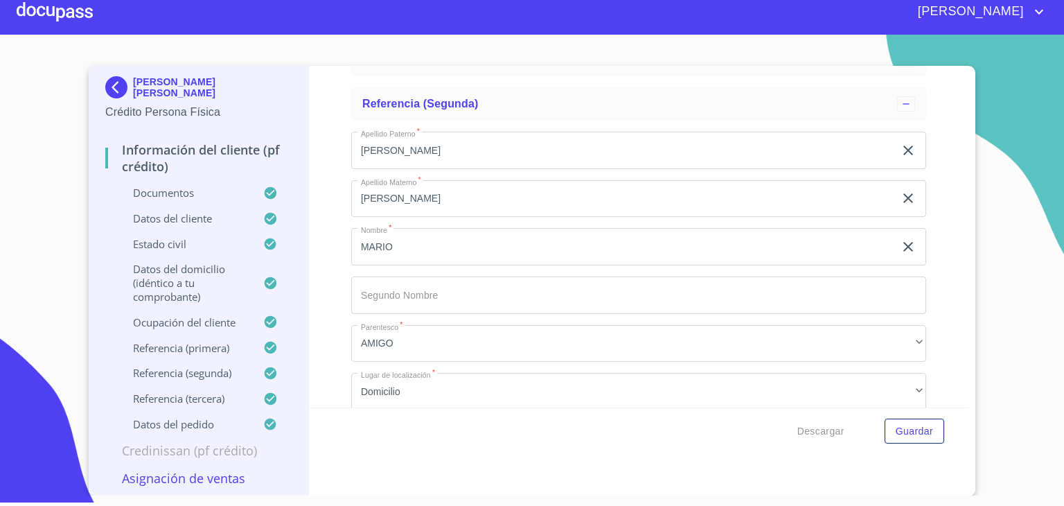
scroll to position [474, 0]
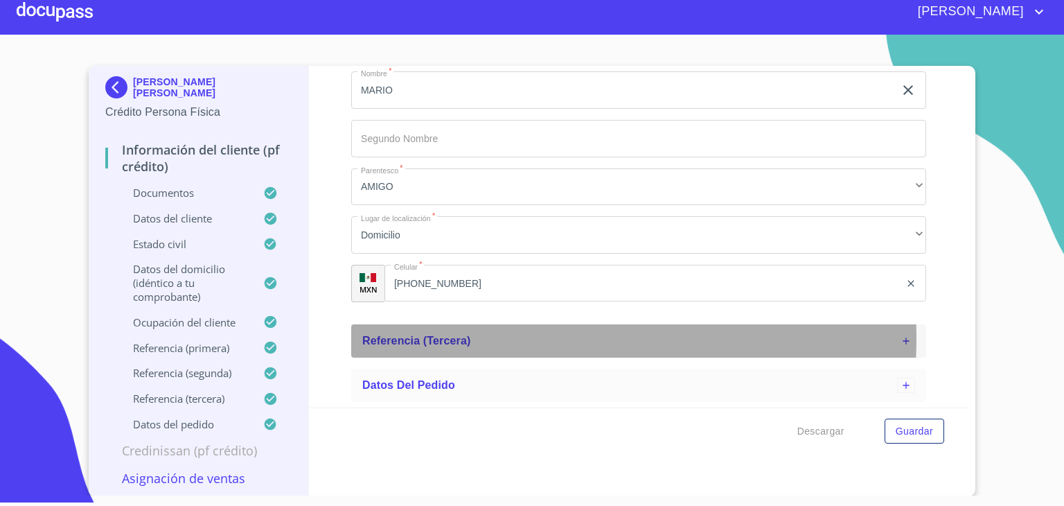
click at [434, 337] on span "Referencia (tercera)" at bounding box center [416, 341] width 109 height 12
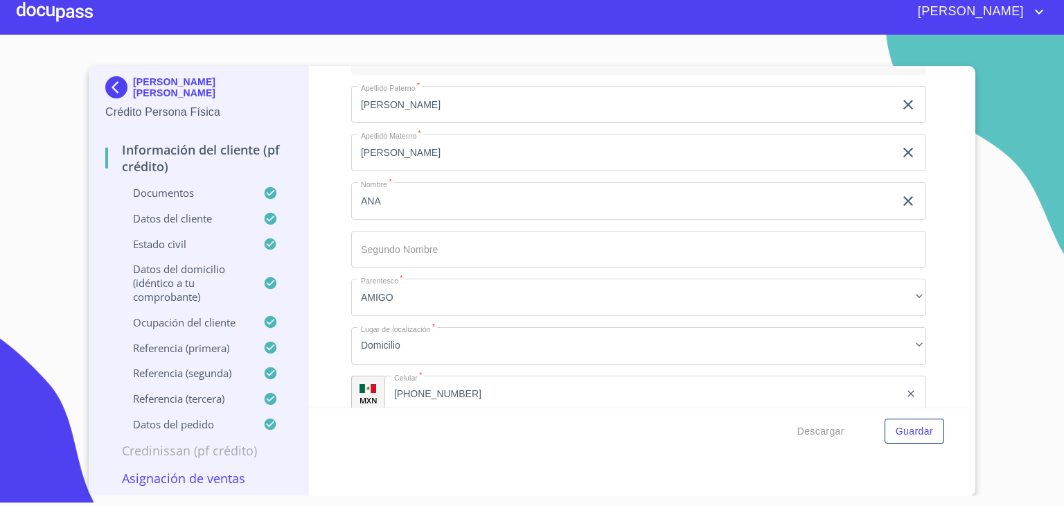
scroll to position [767, 0]
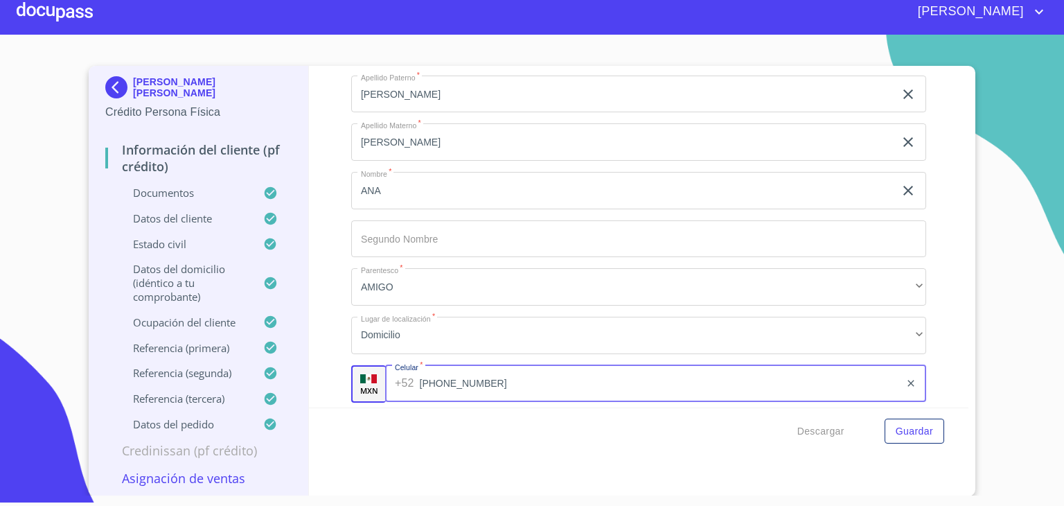
drag, startPoint x: 495, startPoint y: 389, endPoint x: 396, endPoint y: 387, distance: 98.4
click at [396, 387] on div "+52 (33)10079177 ​" at bounding box center [655, 383] width 541 height 37
click at [164, 220] on p "Datos del cliente" at bounding box center [184, 218] width 158 height 14
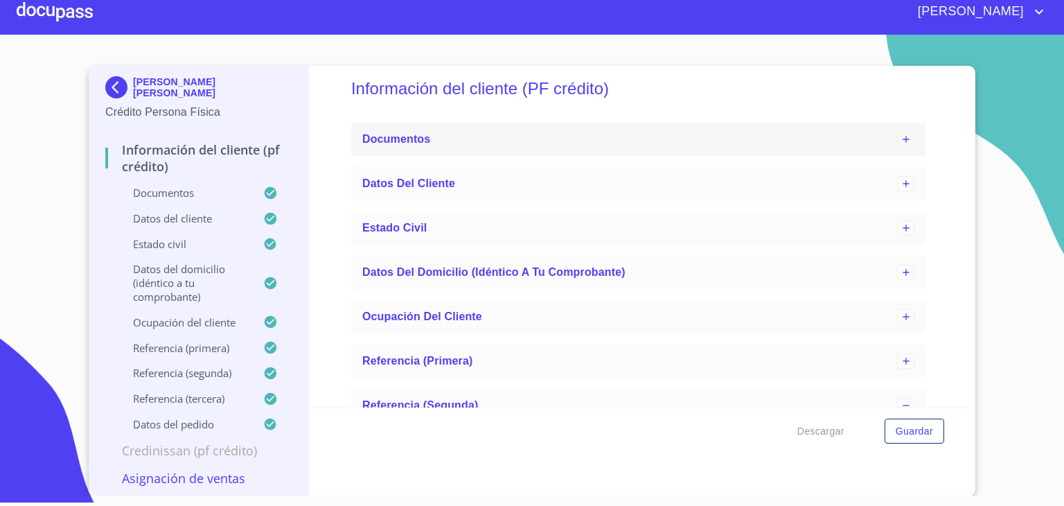
scroll to position [0, 0]
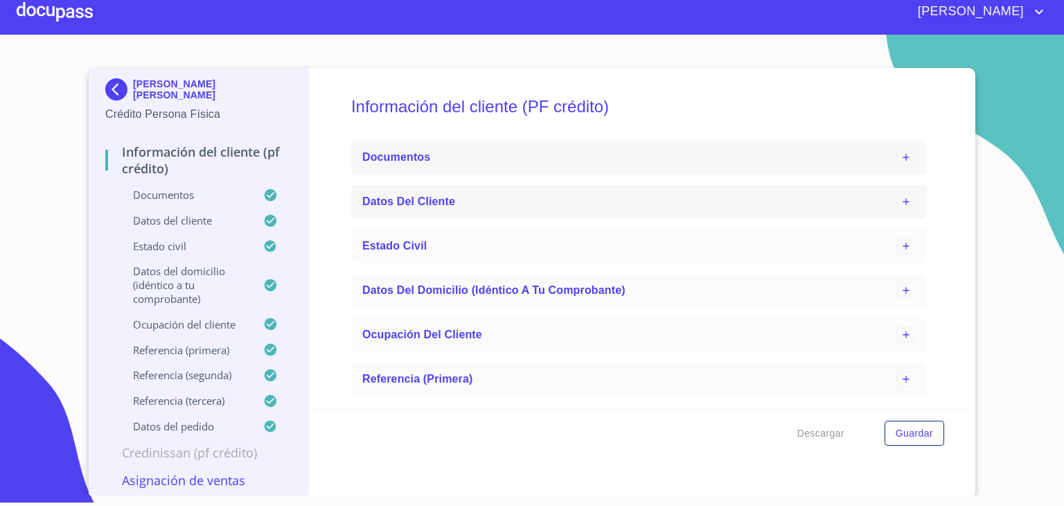
click at [897, 195] on div at bounding box center [906, 201] width 18 height 15
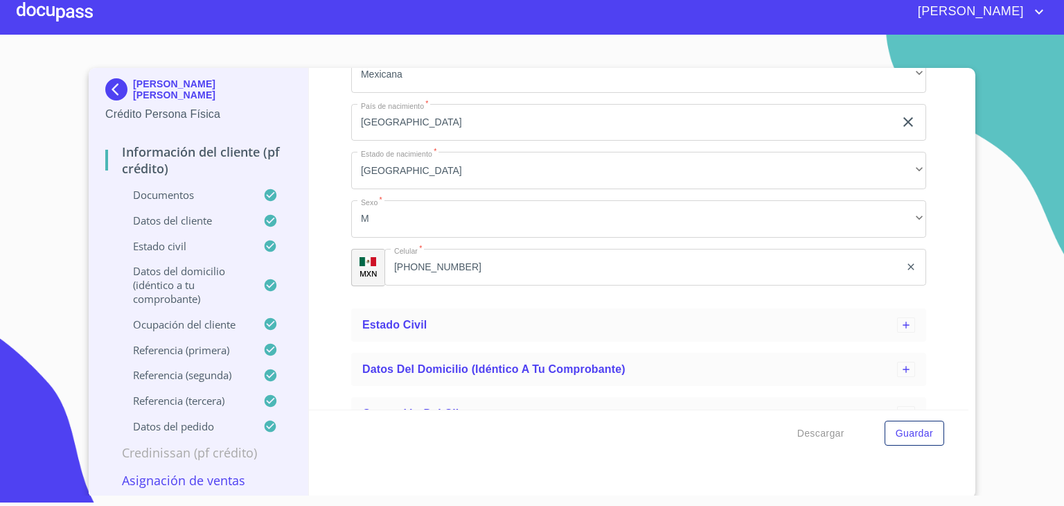
scroll to position [562, 0]
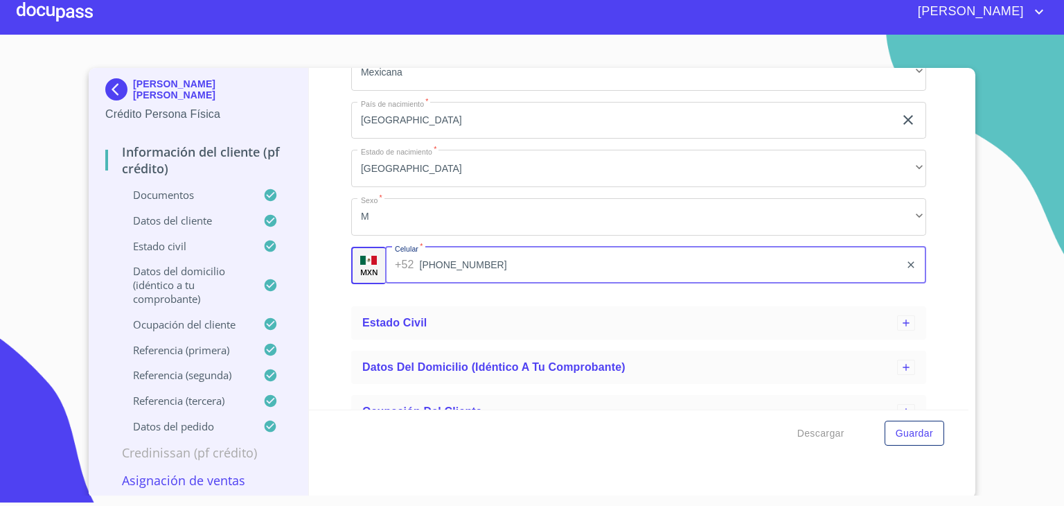
drag, startPoint x: 482, startPoint y: 267, endPoint x: 376, endPoint y: 269, distance: 106.7
click at [376, 269] on div "MXN Celular   * +52 (33)12709454 ​" at bounding box center [638, 265] width 575 height 37
